Goal: Find specific page/section: Find specific page/section

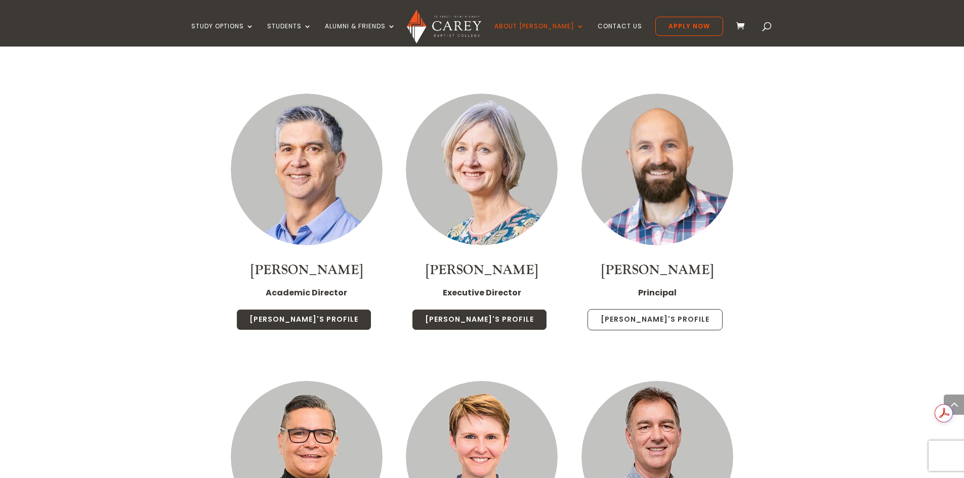
click at [670, 309] on link "Paul's Profile" at bounding box center [655, 319] width 135 height 21
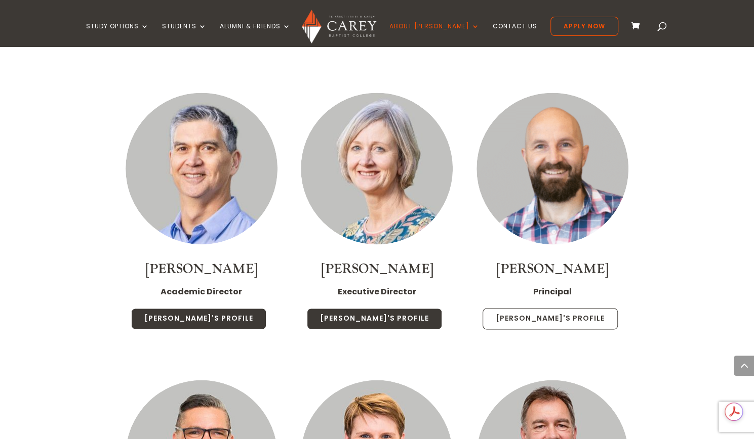
click at [528, 308] on link "Paul's Profile" at bounding box center [549, 318] width 135 height 21
